Goal: Task Accomplishment & Management: Manage account settings

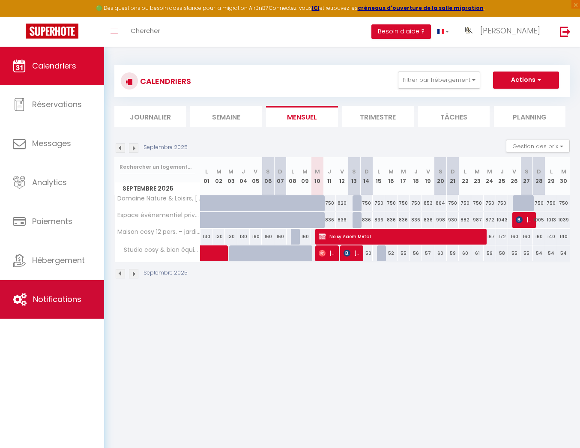
click at [68, 299] on span "Notifications" at bounding box center [57, 299] width 48 height 11
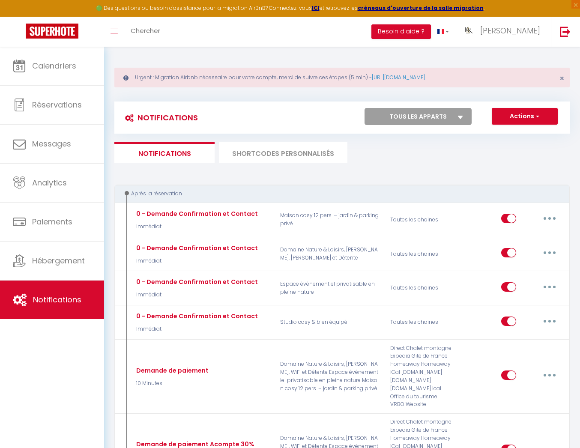
select select
checkbox input "false"
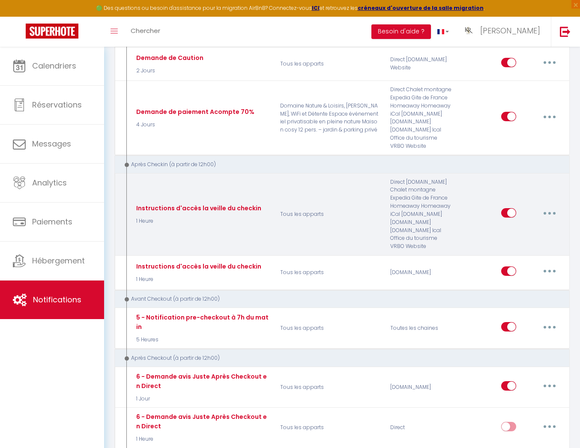
scroll to position [633, 0]
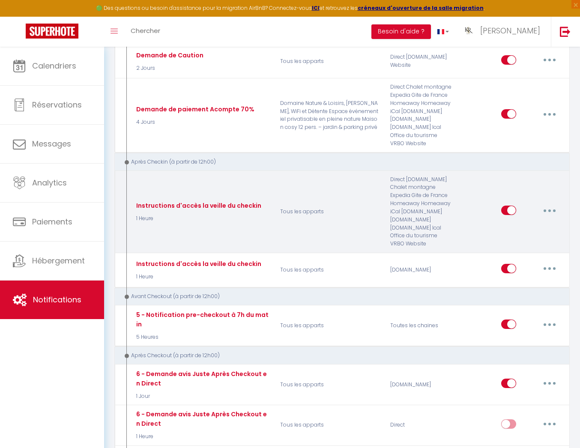
click at [553, 208] on button "button" at bounding box center [550, 210] width 24 height 14
click at [526, 229] on link "Editer" at bounding box center [527, 230] width 63 height 15
type input "Instructions d'accès la veille du checkin"
select select "3"
select select "1 Heure"
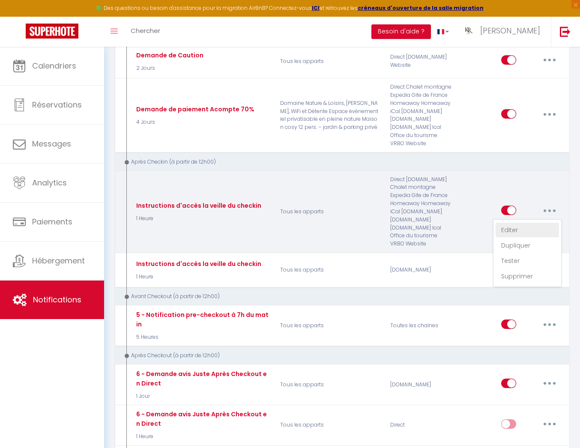
select select "if_deposit_is_paid"
checkbox input "true"
checkbox input "false"
radio input "true"
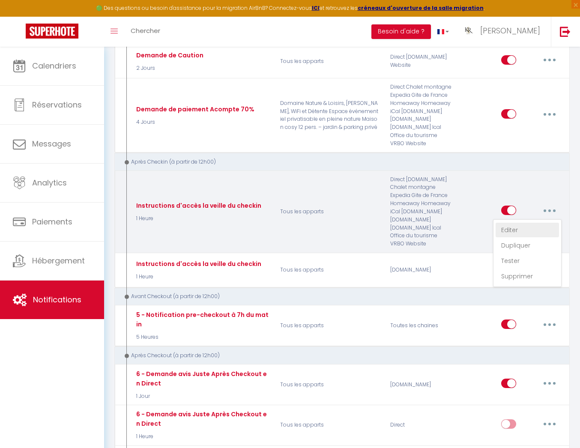
type input "Instructions d'accès"
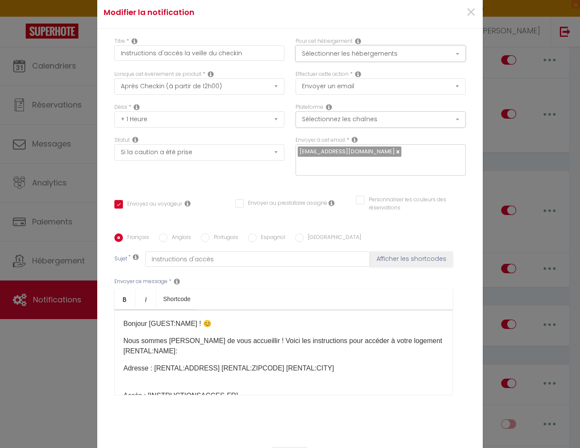
click at [392, 59] on button "Sélectionner les hébergements" at bounding box center [381, 53] width 170 height 16
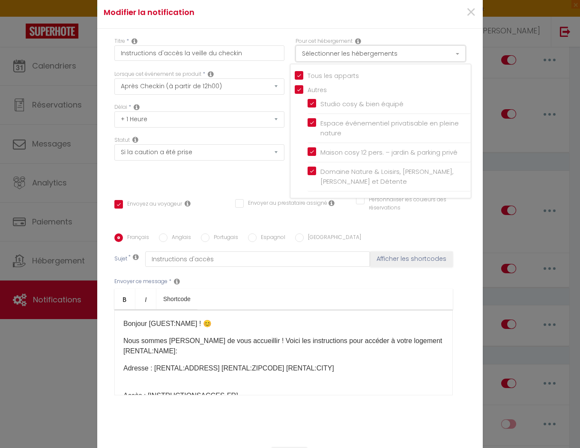
click at [391, 58] on button "Sélectionner les hébergements" at bounding box center [381, 53] width 170 height 16
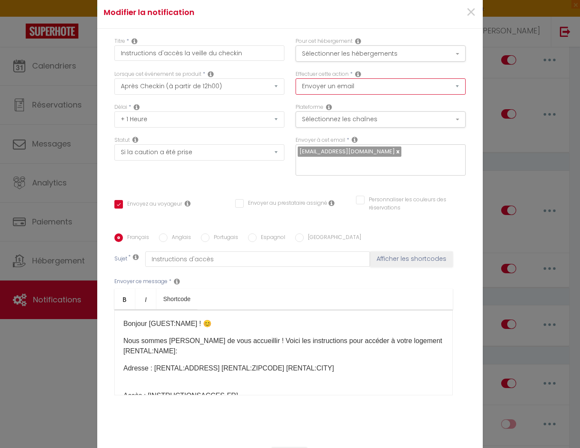
click at [424, 88] on select "Envoyer un email Envoyer un SMS Envoyer une notification push" at bounding box center [381, 86] width 170 height 16
click at [296, 84] on select "Envoyer un email Envoyer un SMS Envoyer une notification push" at bounding box center [381, 86] width 170 height 16
click at [435, 120] on button "Sélectionnez les chaînes" at bounding box center [381, 119] width 170 height 16
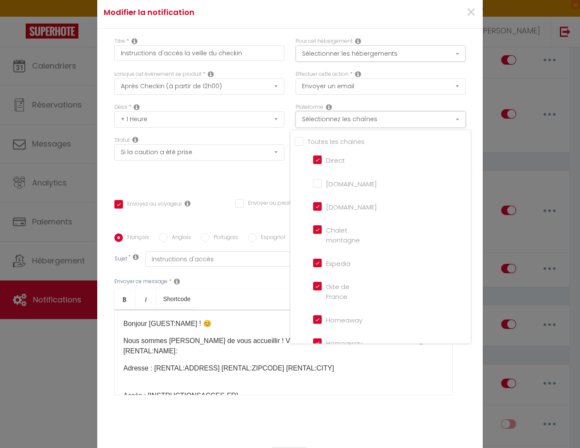
click at [435, 120] on button "Sélectionnez les chaînes" at bounding box center [381, 119] width 170 height 16
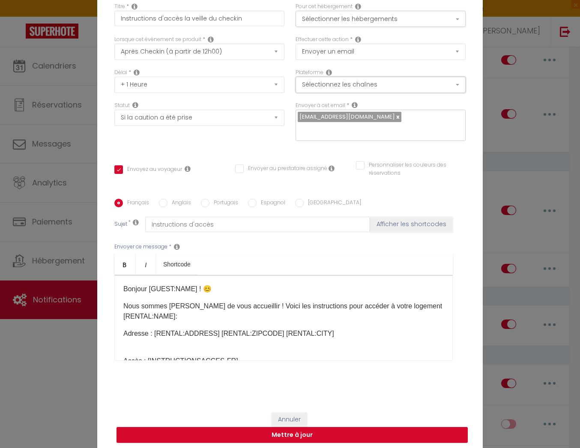
scroll to position [0, 0]
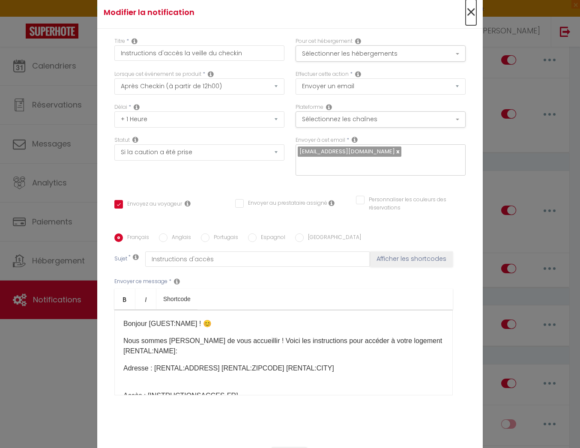
click at [469, 18] on span "×" at bounding box center [471, 13] width 11 height 26
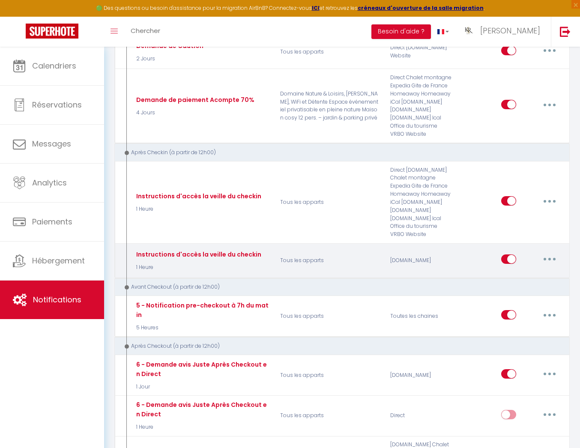
scroll to position [640, 0]
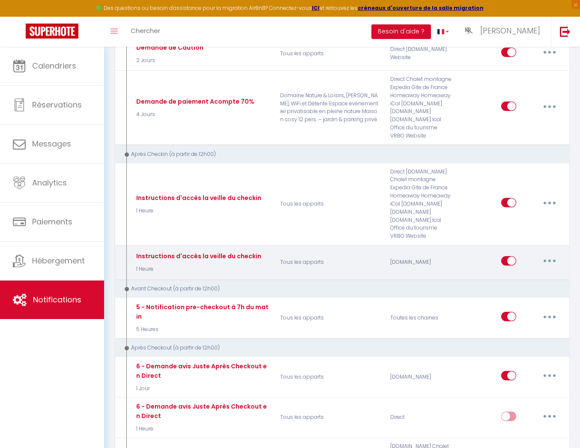
click at [552, 257] on button "button" at bounding box center [550, 261] width 24 height 14
click at [517, 281] on link "Editer" at bounding box center [527, 280] width 63 height 15
select select "if_booking_is_paid"
checkbox input "true"
checkbox input "false"
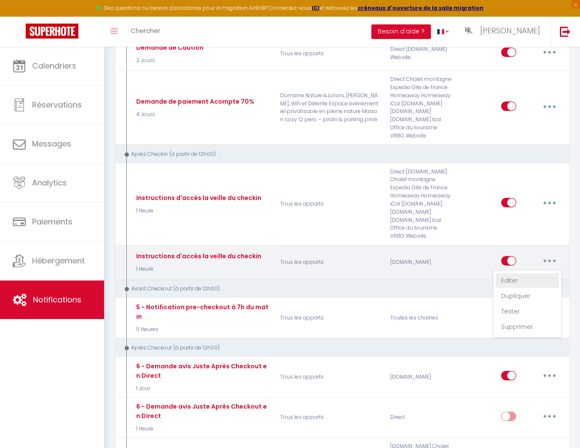
checkbox input "false"
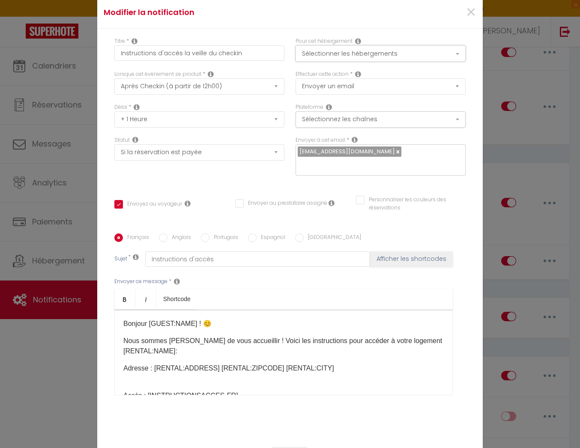
click at [374, 60] on button "Sélectionner les hébergements" at bounding box center [381, 53] width 170 height 16
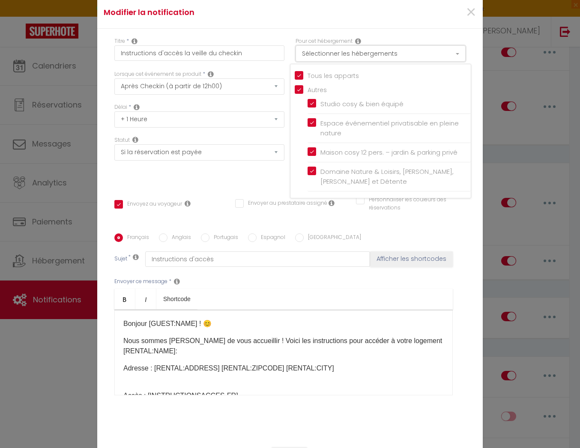
click at [374, 60] on button "Sélectionner les hébergements" at bounding box center [381, 53] width 170 height 16
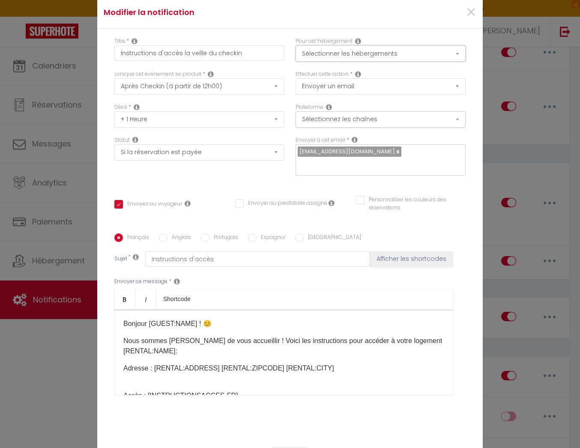
scroll to position [35, 0]
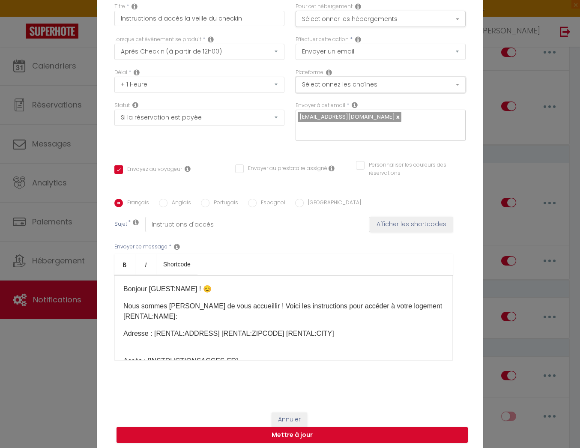
click at [400, 93] on button "Sélectionnez les chaînes" at bounding box center [381, 85] width 170 height 16
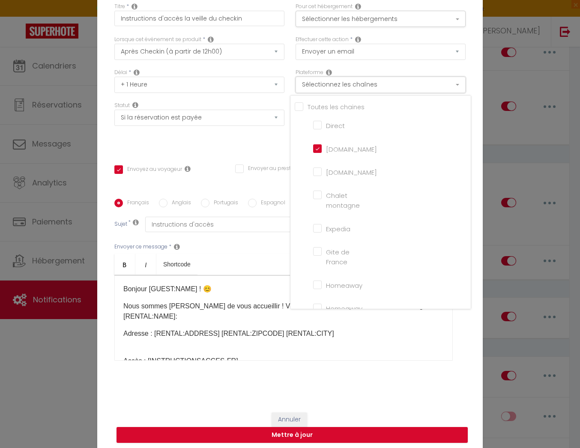
click at [400, 93] on button "Sélectionnez les chaînes" at bounding box center [381, 85] width 170 height 16
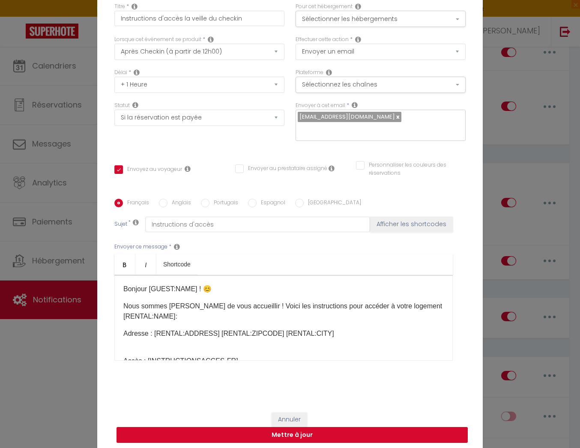
click at [388, 430] on button "Mettre à jour" at bounding box center [292, 435] width 351 height 16
checkbox input "true"
checkbox input "false"
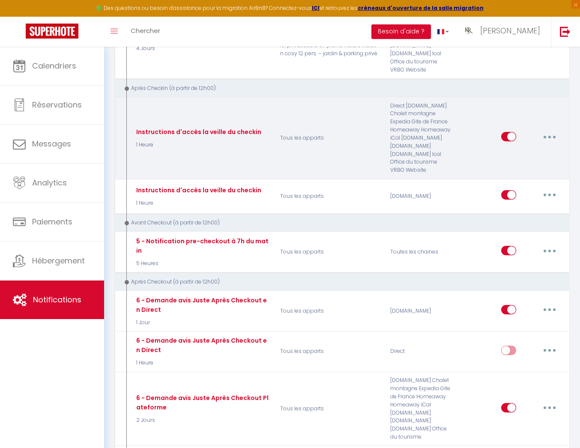
scroll to position [707, 0]
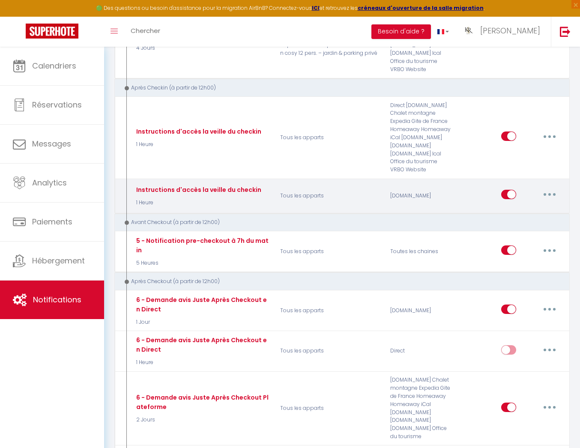
click at [549, 193] on icon "button" at bounding box center [549, 194] width 3 height 3
click at [528, 209] on link "Editer" at bounding box center [527, 214] width 63 height 15
type input "Instructions d'accès la veille du checkin"
select select "3"
select select "1 Heure"
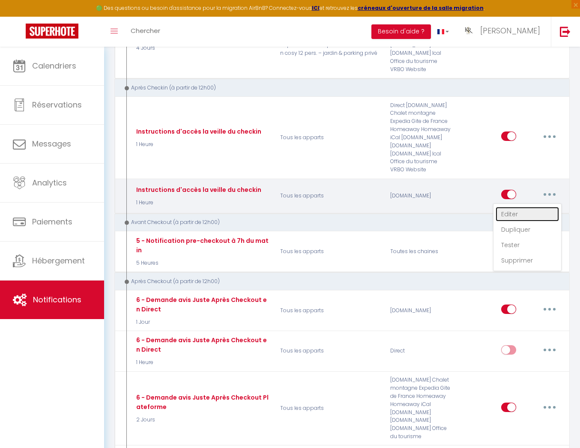
select select "if_booking_is_paid"
checkbox input "true"
checkbox input "false"
radio input "true"
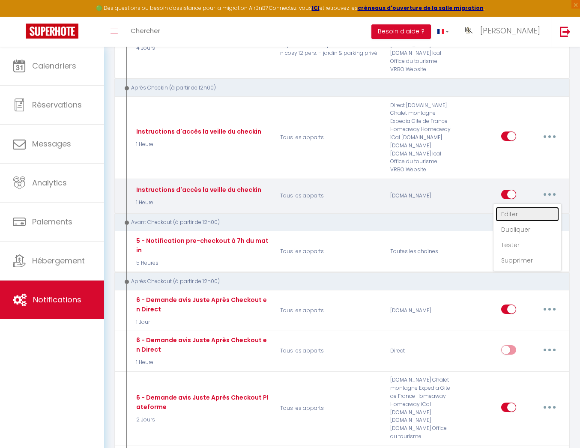
type input "Instructions d'accès"
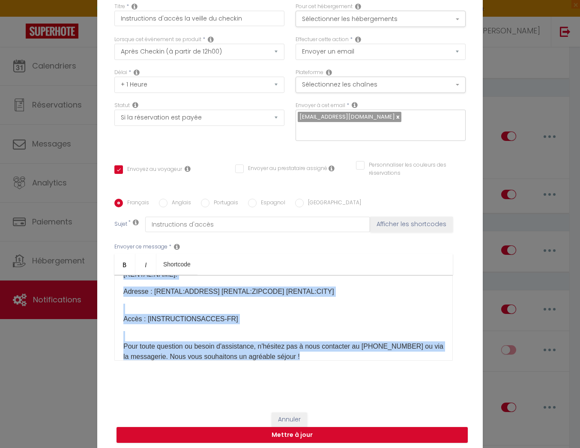
scroll to position [61, 0]
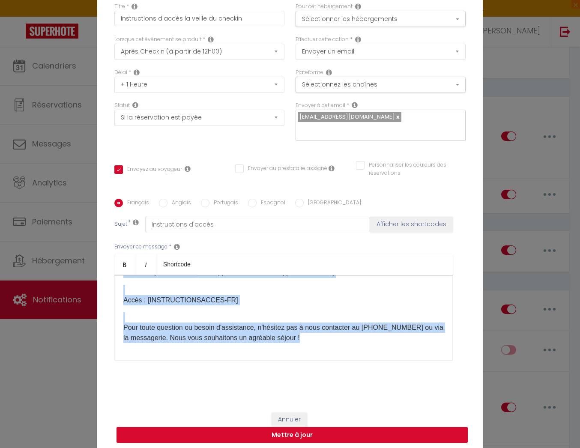
drag, startPoint x: 121, startPoint y: 280, endPoint x: 318, endPoint y: 361, distance: 213.2
click at [318, 361] on div "Envoyer ce message * Bold Italic Shortcode Rich text editor Bonjour [GUEST:NAME…" at bounding box center [289, 301] width 351 height 139
copy div "Bonjour [GUEST:NAME]​ ! 😊 Nous sommes [PERSON_NAME] de vous accueillir ! Voici …"
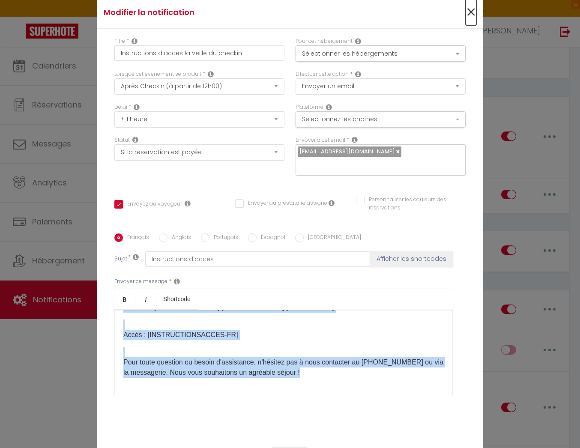
click at [475, 17] on span "×" at bounding box center [471, 13] width 11 height 26
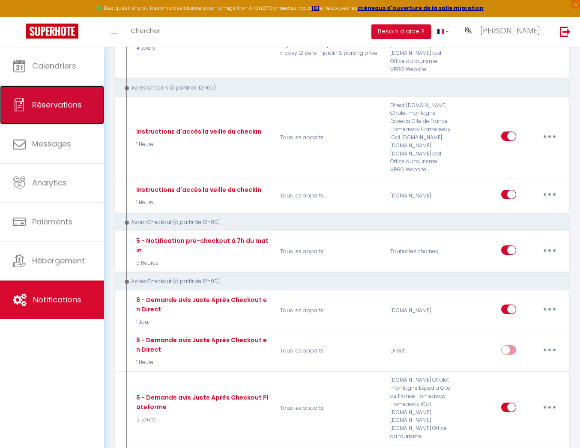
click at [54, 97] on link "Réservations" at bounding box center [52, 105] width 104 height 39
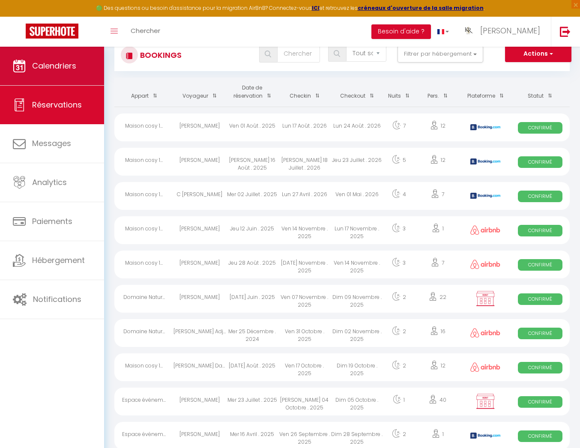
scroll to position [45, 0]
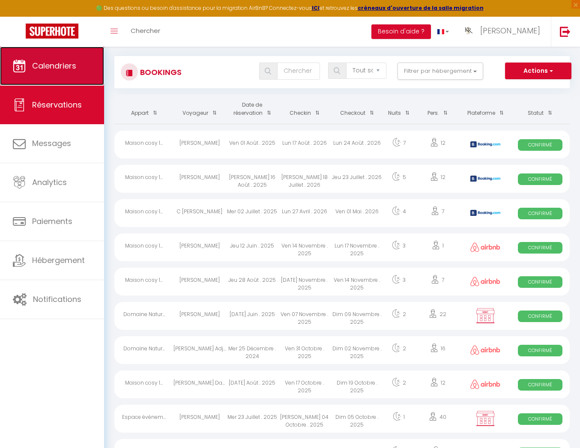
click at [29, 72] on link "Calendriers" at bounding box center [52, 66] width 104 height 39
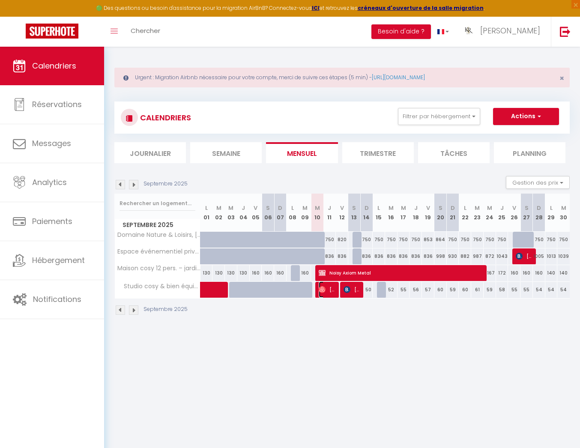
click at [325, 293] on span "[PERSON_NAME]" at bounding box center [327, 289] width 17 height 16
select select "OK"
select select "0"
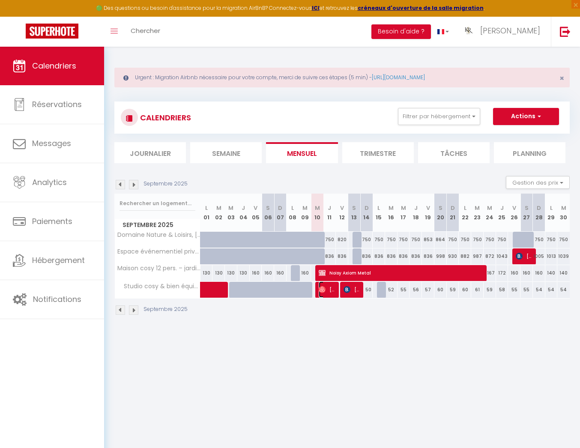
select select "1"
select select
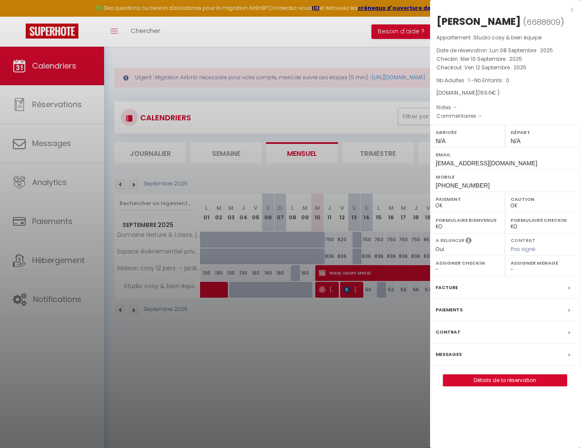
click at [502, 365] on div "Messages" at bounding box center [505, 355] width 150 height 22
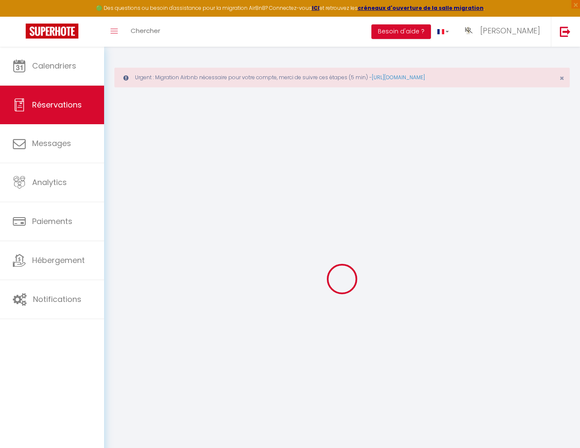
select select
checkbox input "false"
type textarea "loRemiPsumdolorsiTametco=adip elit=[seddoe Tempor] incidi=[utlabo Etdolo] magna…"
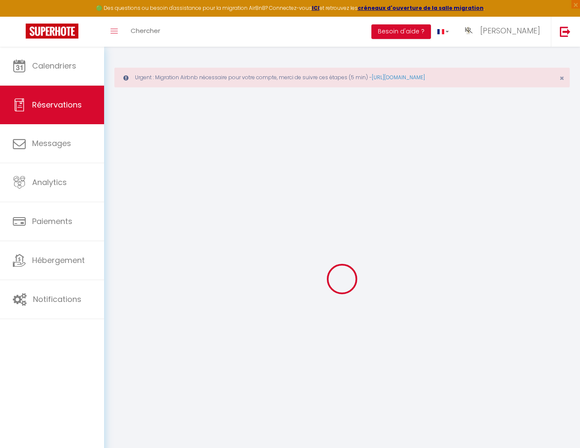
select select
checkbox input "false"
type textarea "loRemiPsumdolorsiTametco=adip elit=[seddoe Tempor] incidi=[utlabo Etdolo] magna…"
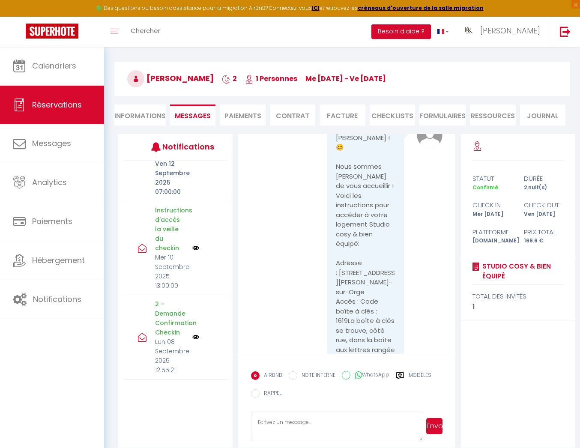
scroll to position [3406, 0]
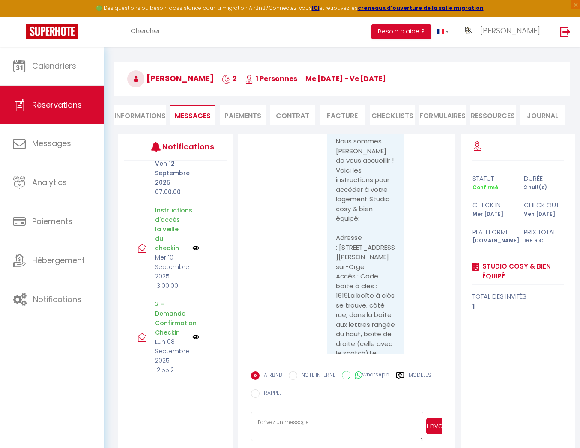
click at [361, 311] on pre "[PERSON_NAME] ! 😊 Nous sommes [PERSON_NAME] de vous accueillir ! Voici les inst…" at bounding box center [366, 363] width 60 height 511
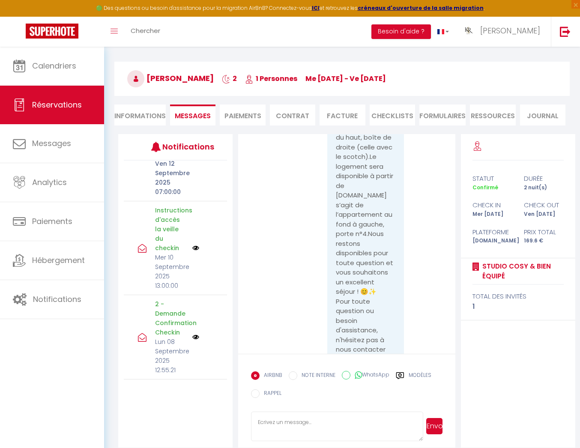
scroll to position [3721, 0]
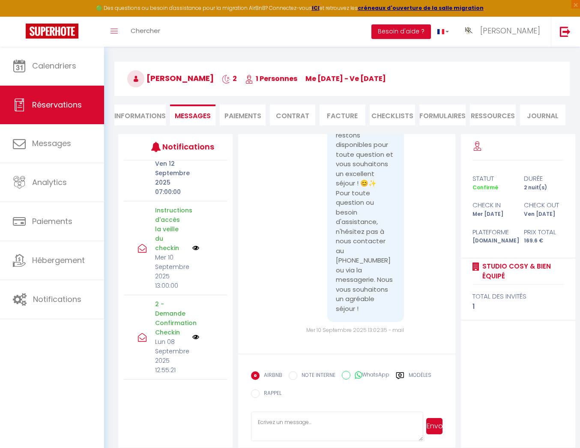
drag, startPoint x: 336, startPoint y: 172, endPoint x: 398, endPoint y: 310, distance: 151.4
click at [400, 311] on div "[PERSON_NAME] ! 😊 Nous sommes [PERSON_NAME] de vous accueillir ! Voici les inst…" at bounding box center [365, 58] width 77 height 528
copy pre "[PERSON_NAME] ! 😊 Nous sommes [PERSON_NAME] de vous accueillir ! Voici les inst…"
drag, startPoint x: 362, startPoint y: 277, endPoint x: 248, endPoint y: 0, distance: 299.2
click at [0, 0] on div "🟢 Des questions ou besoin d'assistance pour la migration AirBnB? Connectez-vous…" at bounding box center [290, 222] width 580 height 472
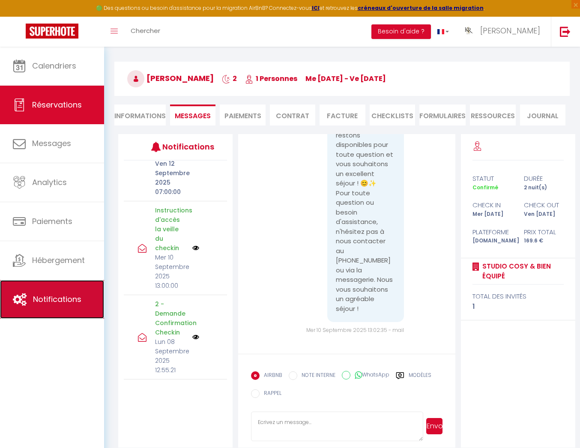
click at [72, 307] on link "Notifications" at bounding box center [52, 299] width 104 height 39
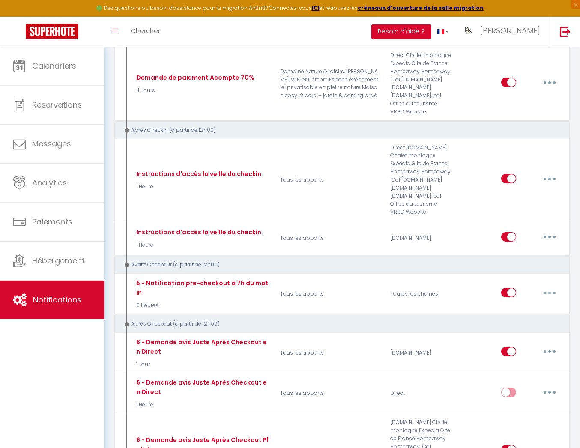
scroll to position [661, 0]
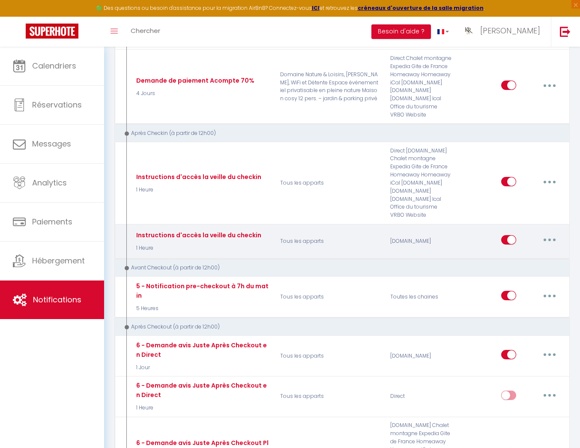
click at [549, 239] on icon "button" at bounding box center [549, 240] width 3 height 3
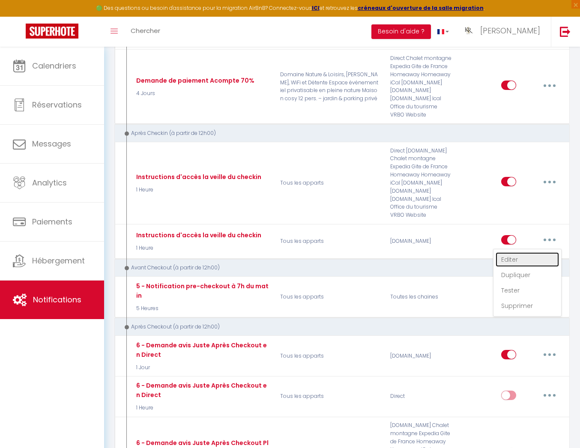
click at [517, 259] on link "Editer" at bounding box center [527, 259] width 63 height 15
type input "Instructions d'accès la veille du checkin"
select select "3"
select select "1 Heure"
select select "if_booking_is_paid"
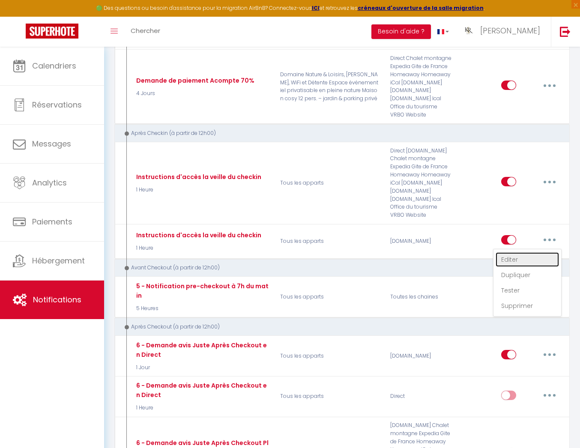
checkbox input "true"
checkbox input "false"
radio input "true"
type input "Instructions d'accès"
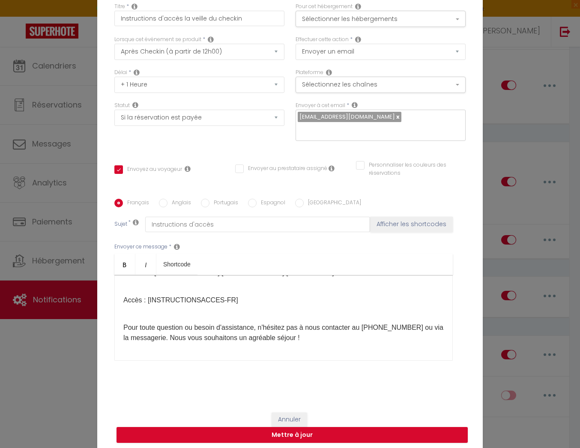
scroll to position [0, 0]
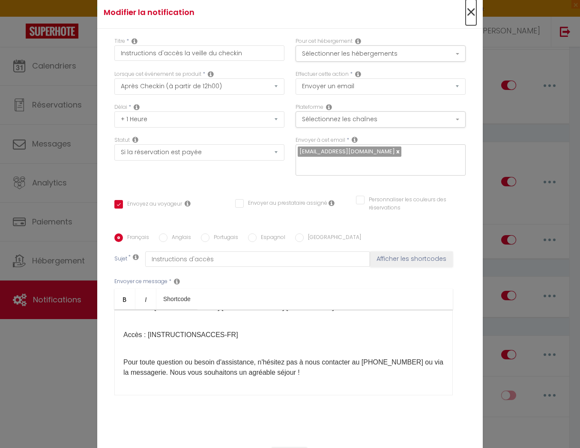
click at [470, 21] on span "×" at bounding box center [471, 13] width 11 height 26
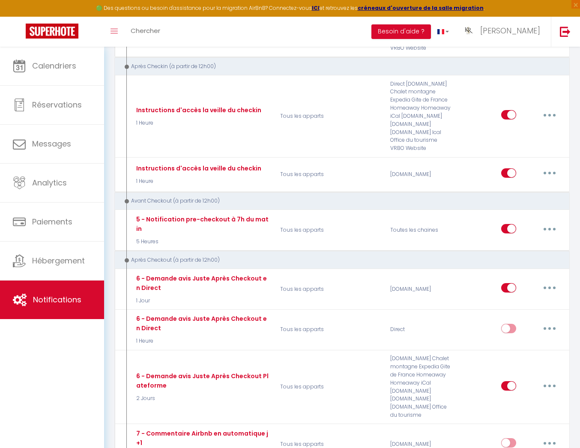
scroll to position [693, 0]
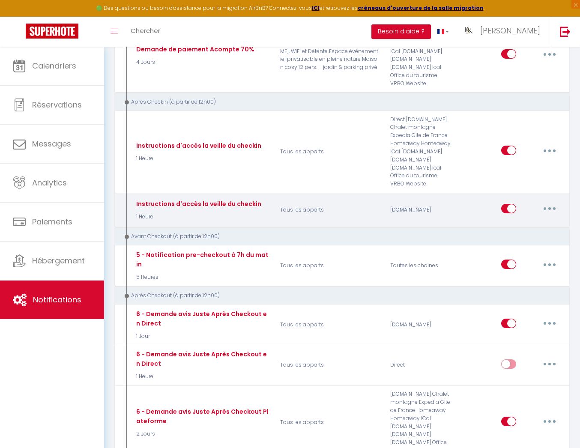
click at [553, 203] on button "button" at bounding box center [550, 209] width 24 height 14
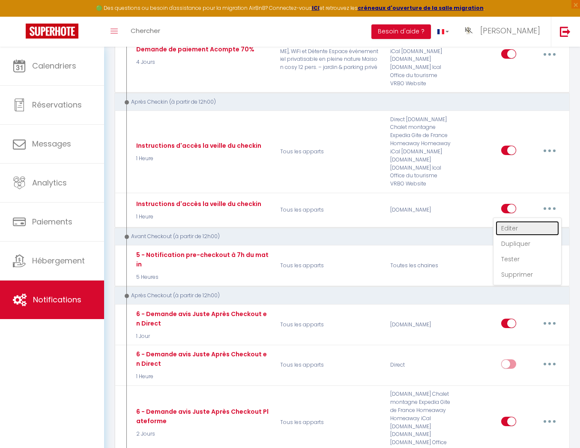
click at [522, 227] on link "Editer" at bounding box center [527, 228] width 63 height 15
type input "Instructions d'accès la veille du checkin"
checkbox input "true"
checkbox input "false"
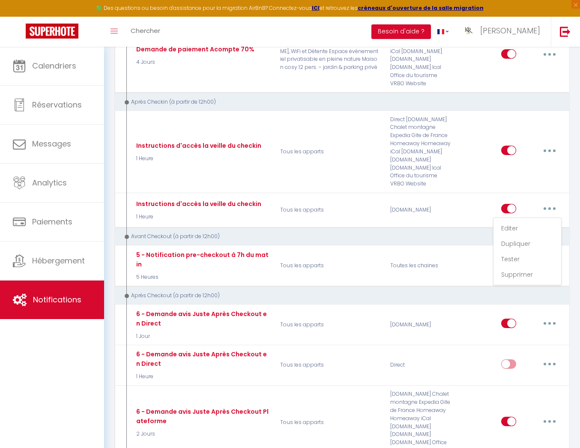
type input "Instructions d'accès"
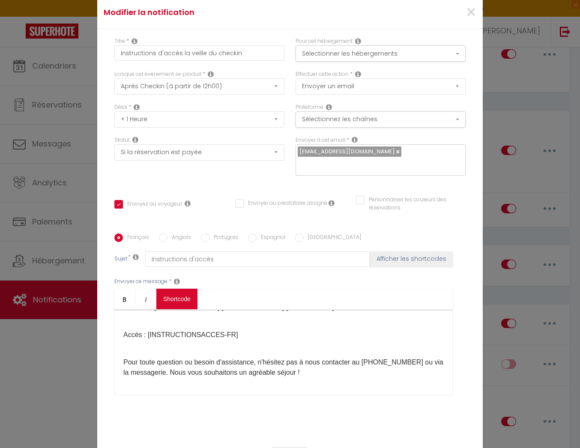
click at [179, 290] on body "🟢 Des questions ou besoin d'assistance pour la migration AirBnB? Connectez-vous…" at bounding box center [290, 432] width 580 height 2157
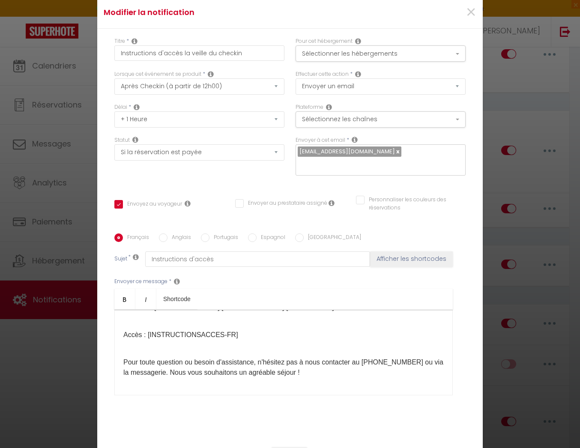
click at [268, 357] on button "Annuler" at bounding box center [267, 351] width 41 height 17
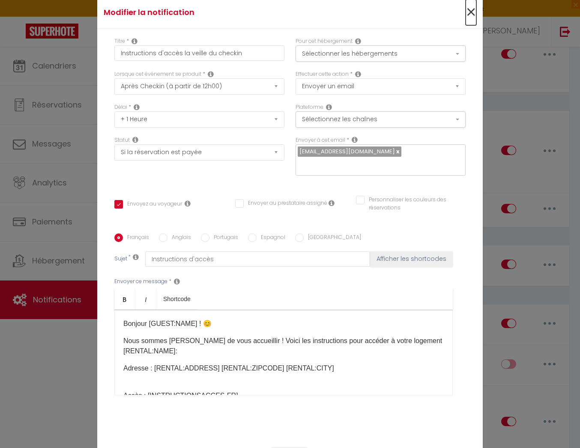
drag, startPoint x: 469, startPoint y: 18, endPoint x: 454, endPoint y: 39, distance: 26.0
click at [469, 18] on span "×" at bounding box center [471, 13] width 11 height 26
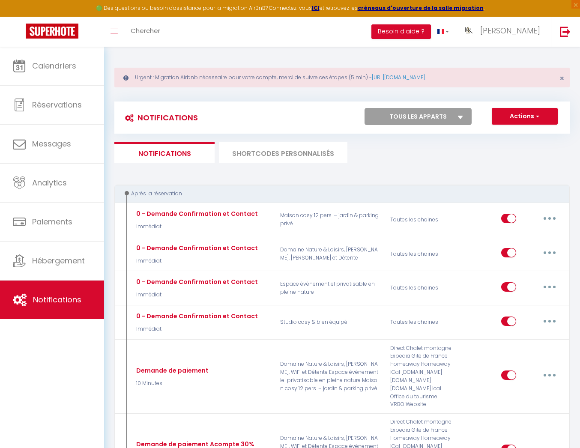
click at [274, 149] on li "SHORTCODES PERSONNALISÉS" at bounding box center [283, 152] width 128 height 21
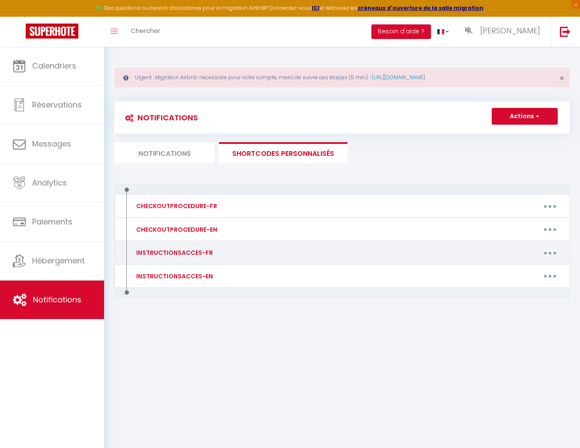
click at [549, 254] on button "button" at bounding box center [550, 253] width 24 height 14
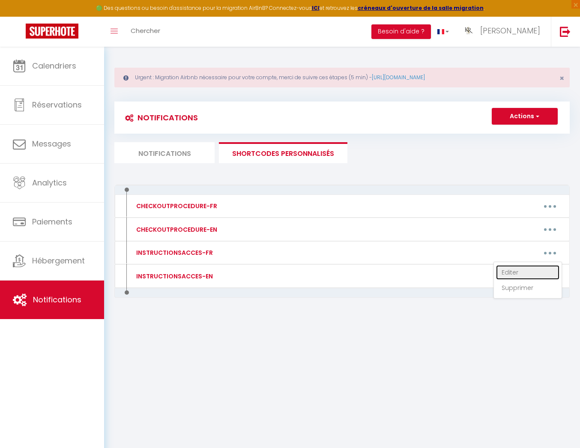
click at [522, 273] on link "Editer" at bounding box center [527, 272] width 63 height 15
type input "INSTRUCTIONSACCES-FR"
type textarea "Il ne vous reste plus qu’à venir avec vos valises, en effet tout est fourni pou…"
type textarea "Code boîte à clés : 1619 La boîte à clés se trouve, côté rue, dans la boîte aux…"
type textarea "🚗 Accès au domaine ⚠️ Important : le chemin d’accès est un chemin forestier en …"
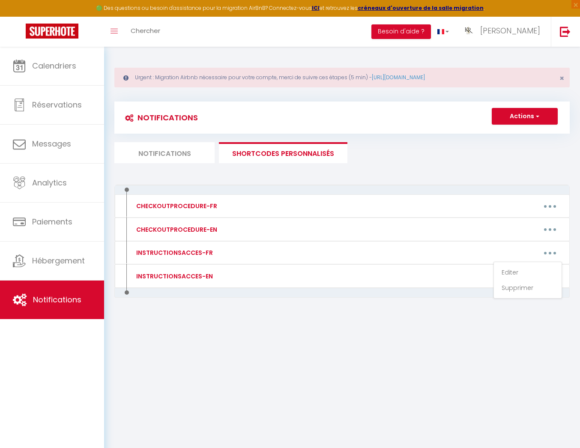
type textarea "Code boite à clés : 0717 Le logement est disponible à partir de 16H00. Nous res…"
type textarea "🚗 Accès au domaine ⚠️ Important : le chemin d’accès est un chemin forestier en …"
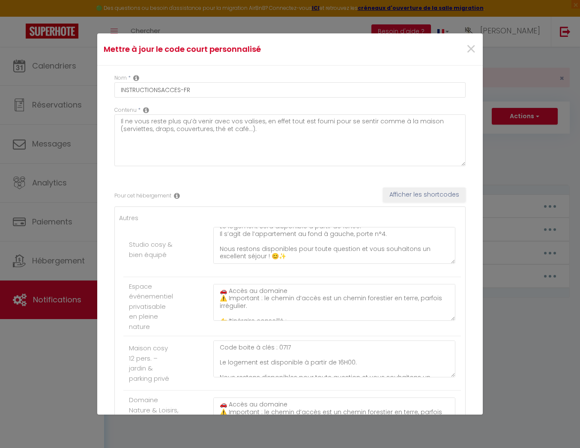
scroll to position [35, 0]
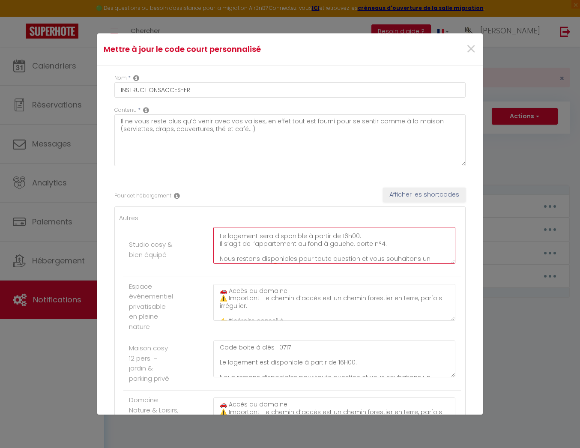
click at [392, 247] on textarea "Code boîte à clés : 1619 La boîte à clés se trouve, côté rue, dans la boîte aux…" at bounding box center [334, 245] width 242 height 37
paste textarea "👉 Le parking du logement est celui de droite en rentrant par le portail."
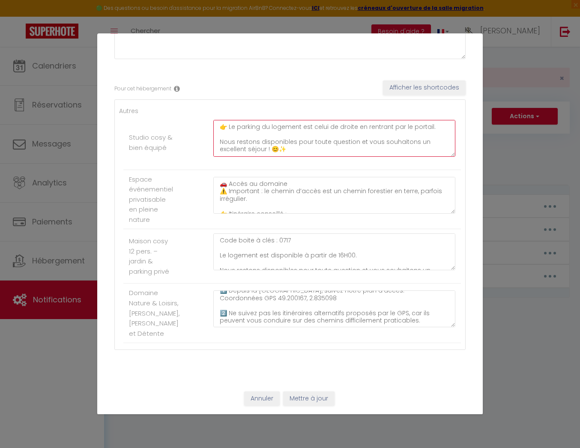
scroll to position [54, 0]
type textarea "Code boîte à clés : 1619 La boîte à clés se trouve, côté rue, dans la boîte aux…"
click at [328, 394] on button "Mettre à jour" at bounding box center [308, 398] width 51 height 15
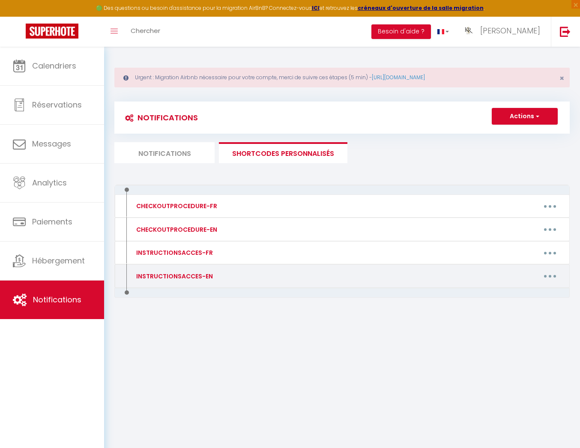
click at [550, 276] on icon "button" at bounding box center [550, 276] width 3 height 3
click at [529, 295] on link "Editer" at bounding box center [527, 295] width 63 height 15
type input "INSTRUCTIONSACCES-EN"
type textarea "All you have to do is to come with your suitcases, everything you need is provi…"
type textarea "Key box code: 1619 The key box is located on the top row, right-hand mailbox (t…"
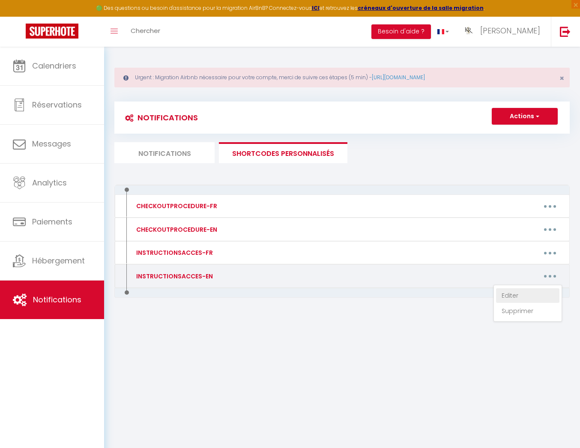
type textarea "Key box code: 0717 The accommodation is available from 4:00 PM. We remain avail…"
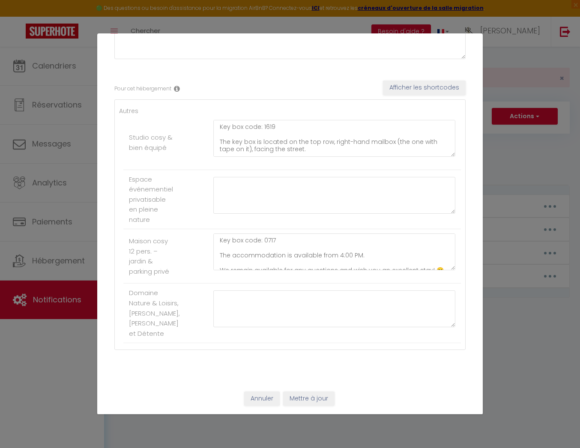
scroll to position [45, 0]
click at [399, 128] on textarea "Key box code: 1619 The key box is located on the top row, right-hand mailbox (t…" at bounding box center [334, 138] width 242 height 37
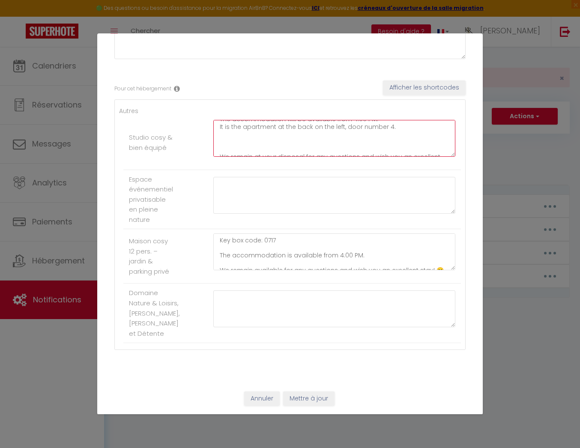
paste textarea "👉 The parking space for the apartment is the one on the right when entering thr…"
type textarea "Key box code: 1619 The key box is located on the top row, right-hand mailbox (t…"
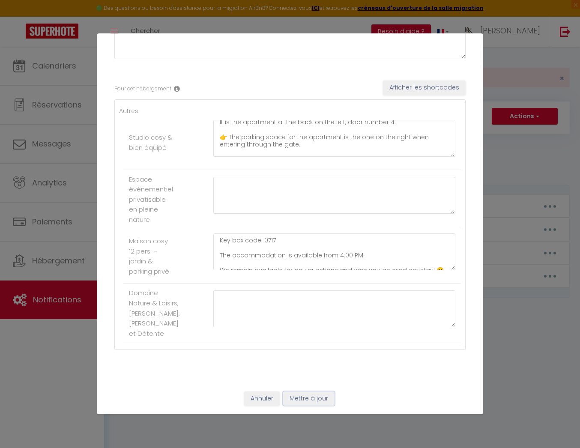
click at [320, 399] on button "Mettre à jour" at bounding box center [308, 398] width 51 height 15
